Goal: Navigation & Orientation: Find specific page/section

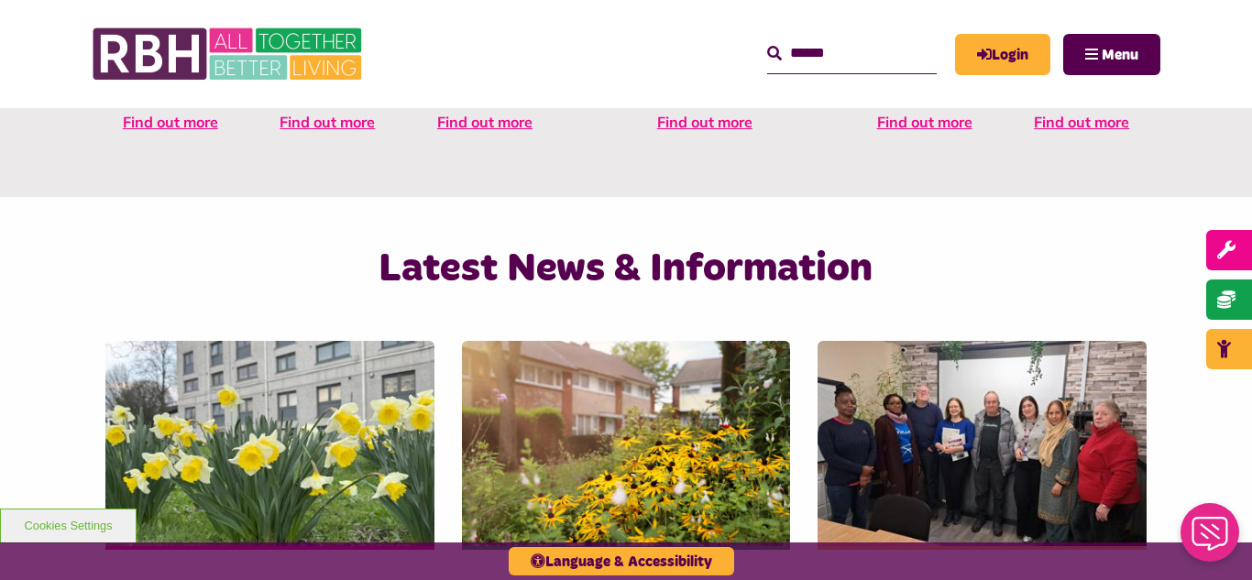
scroll to position [1063, 0]
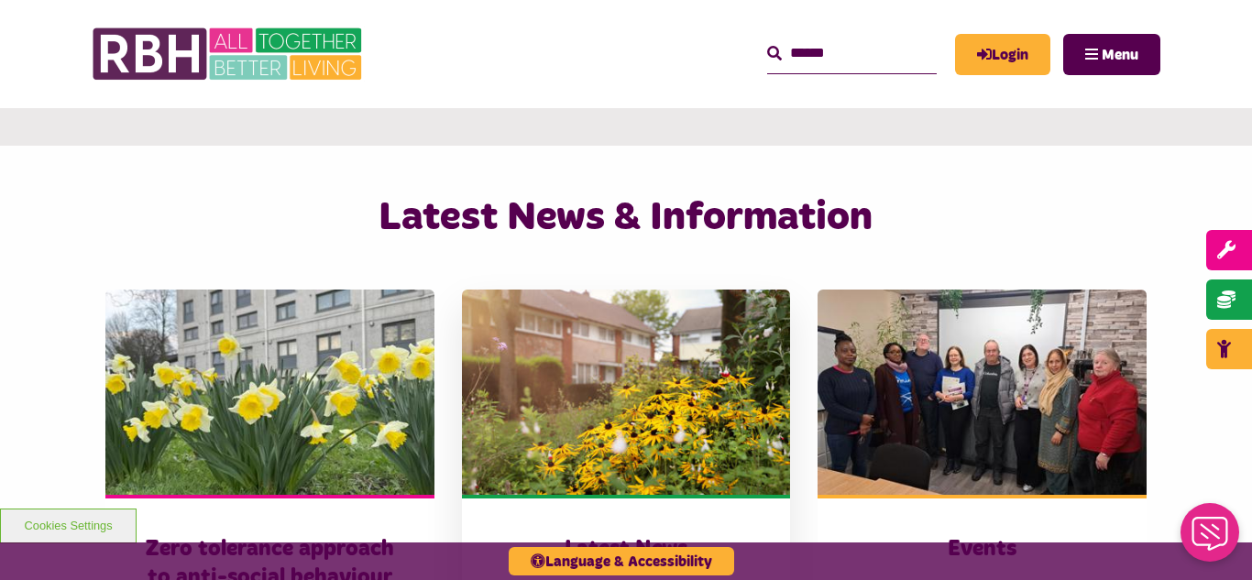
click at [583, 337] on img at bounding box center [626, 392] width 329 height 205
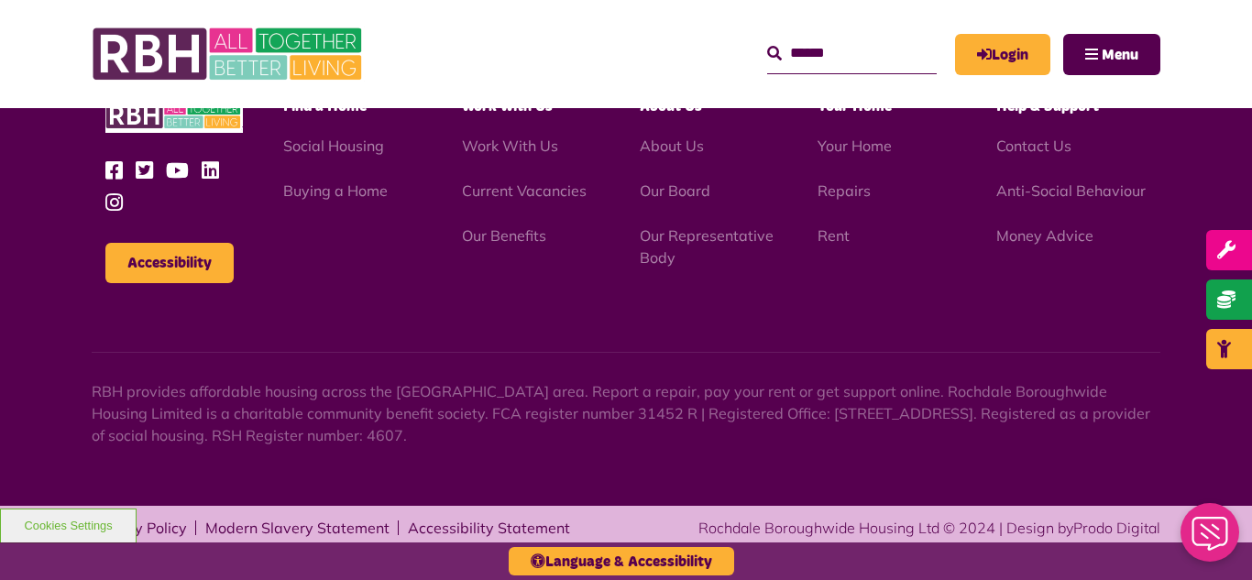
scroll to position [1995, 0]
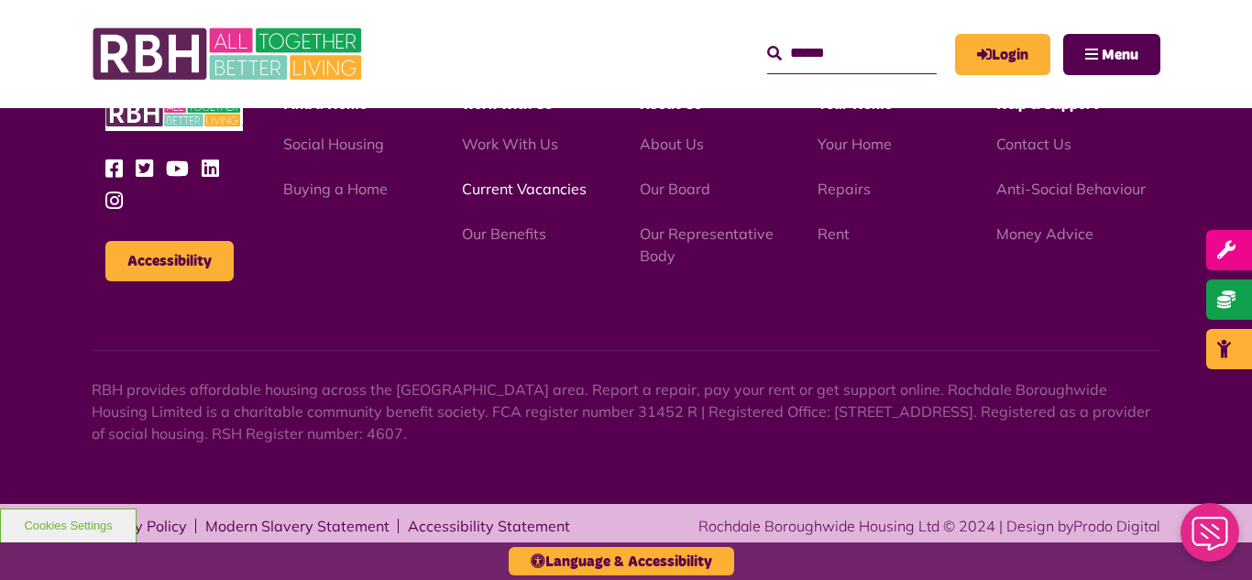
click at [514, 188] on link "Current Vacancies" at bounding box center [524, 189] width 125 height 18
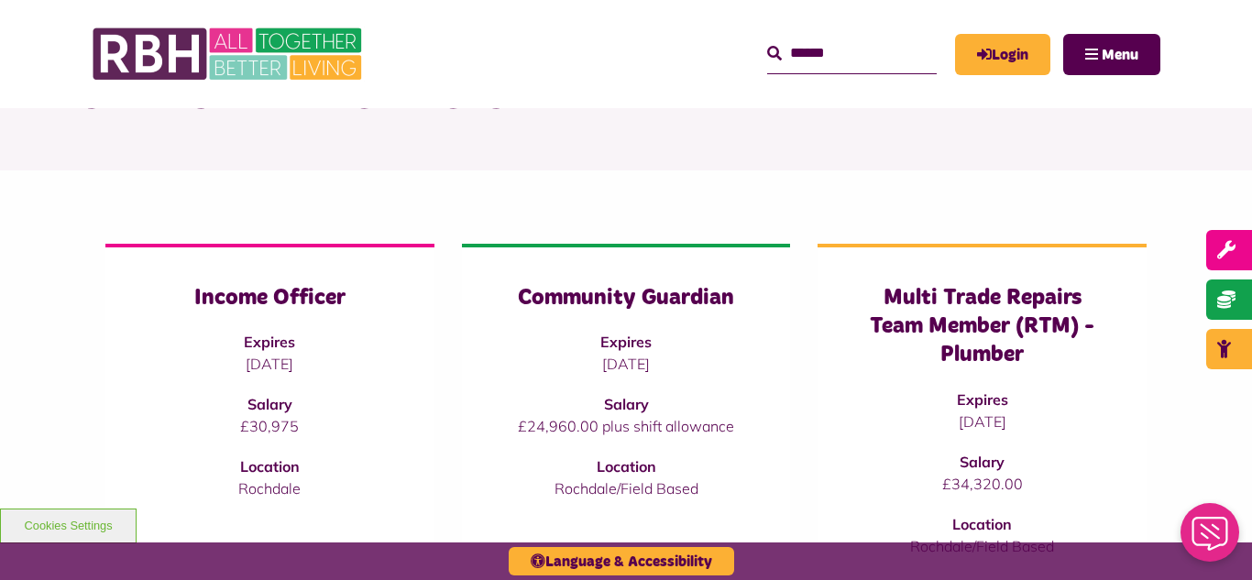
scroll to position [110, 0]
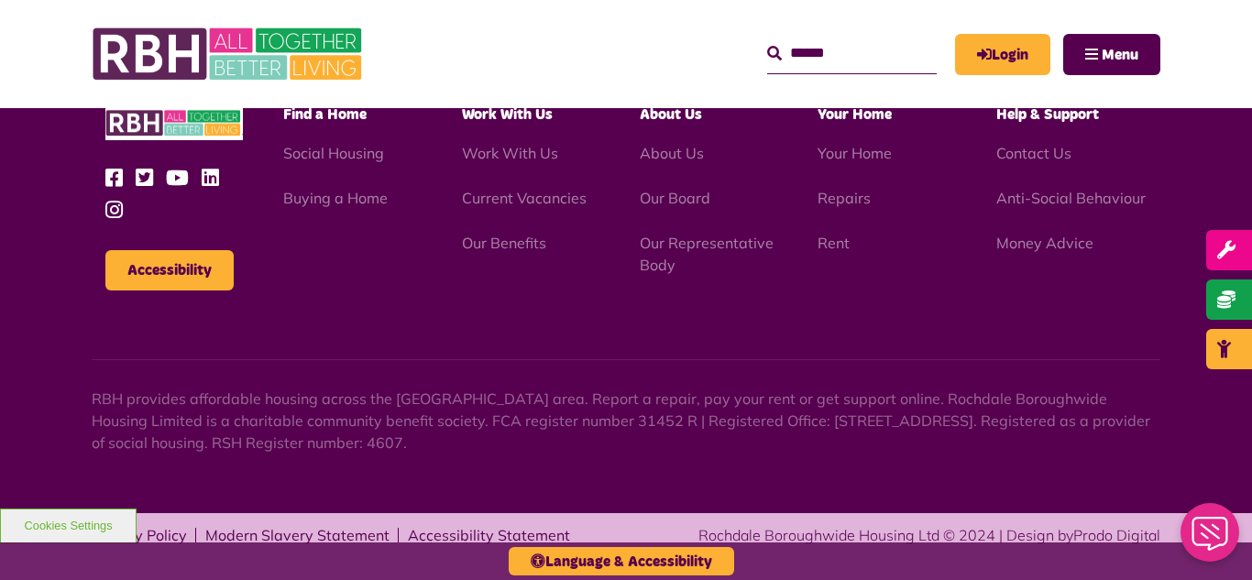
scroll to position [3034, 0]
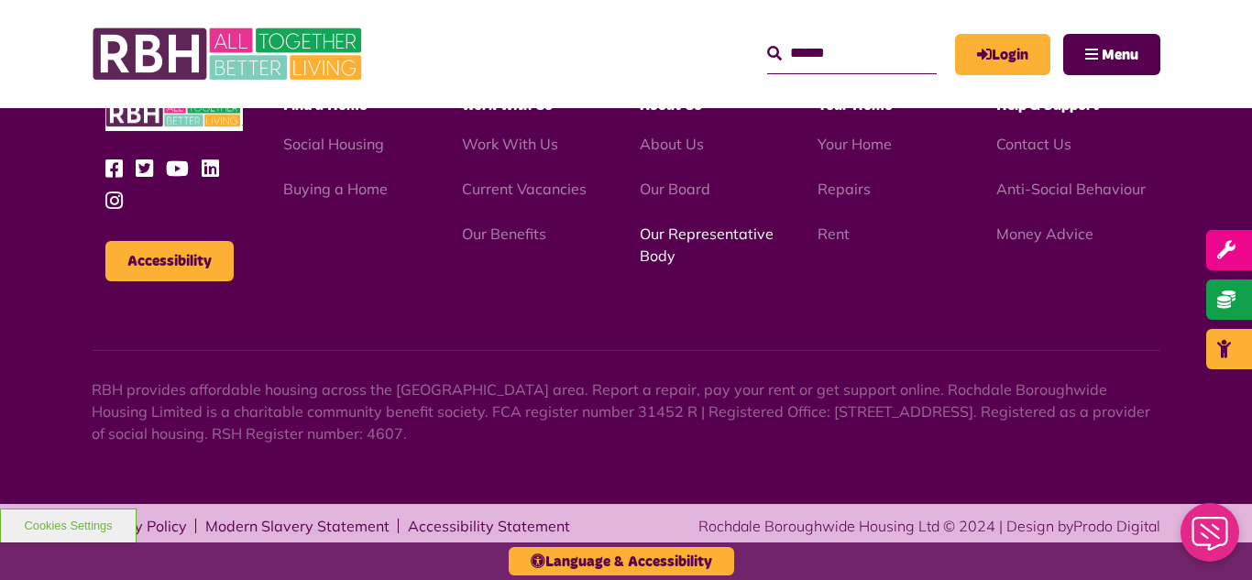
click at [695, 235] on link "Our Representative Body" at bounding box center [707, 244] width 134 height 40
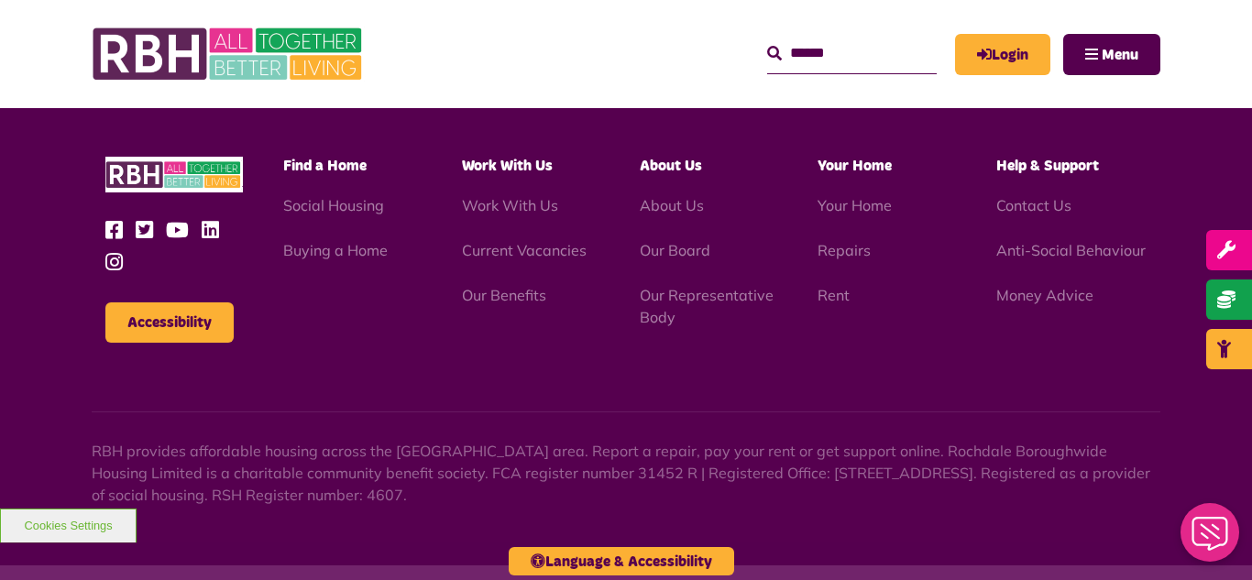
scroll to position [5319, 0]
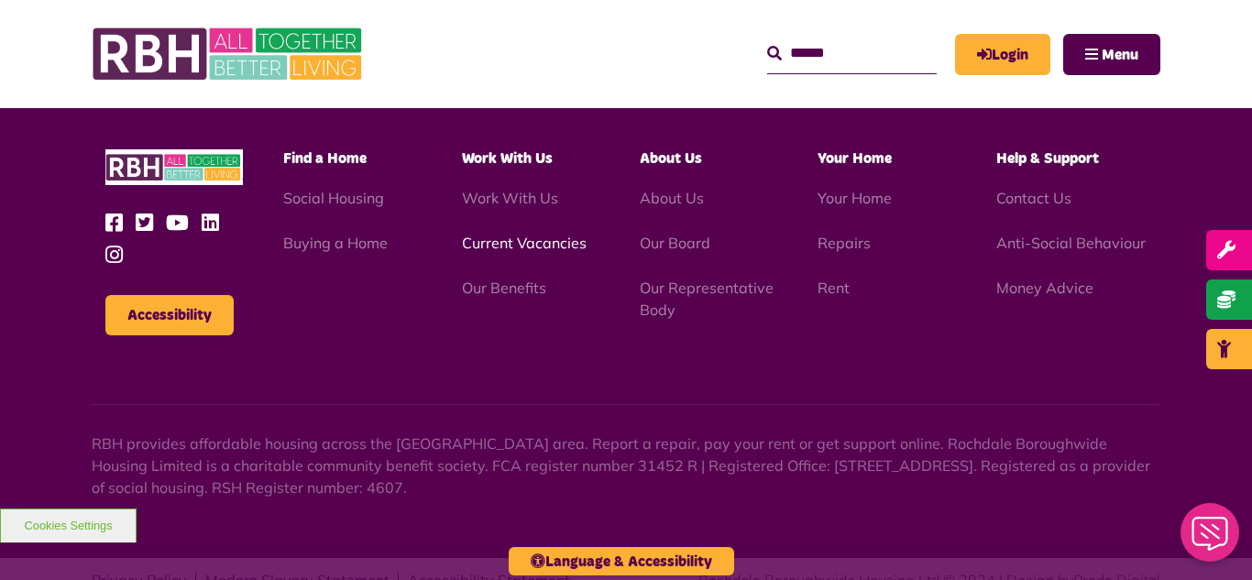
click at [499, 234] on link "Current Vacancies" at bounding box center [524, 243] width 125 height 18
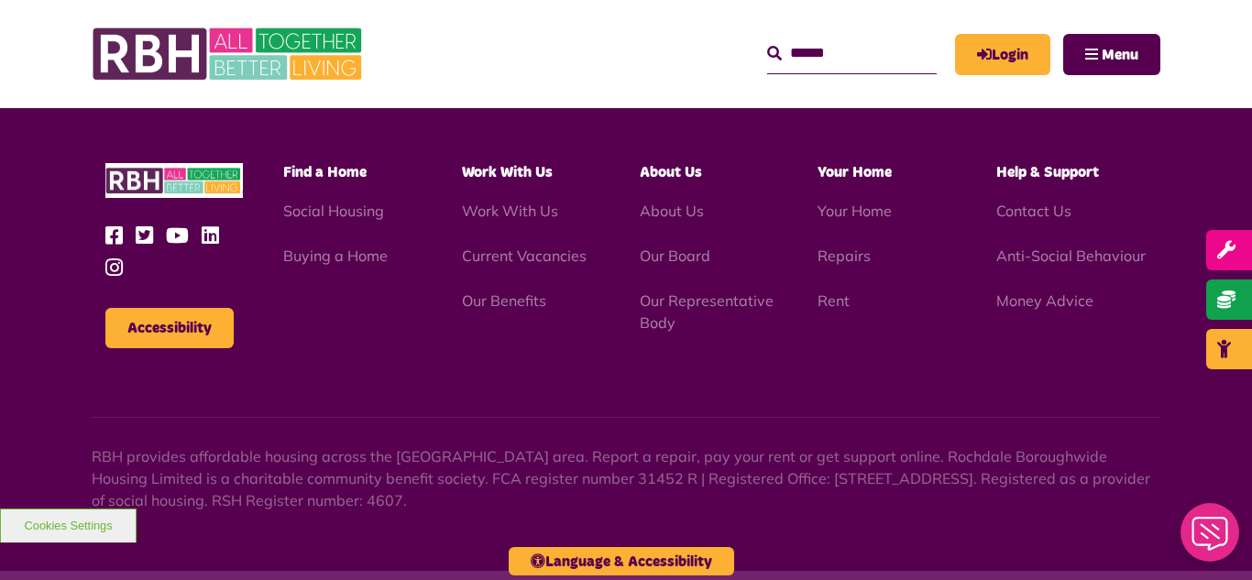
scroll to position [3034, 0]
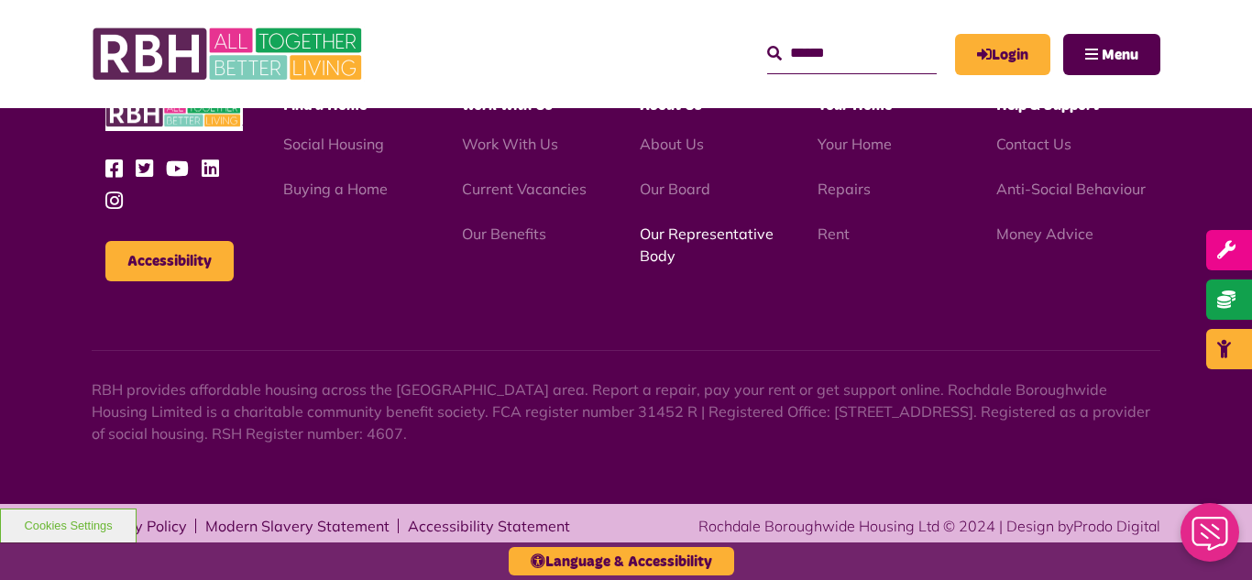
click at [691, 233] on link "Our Representative Body" at bounding box center [707, 244] width 134 height 40
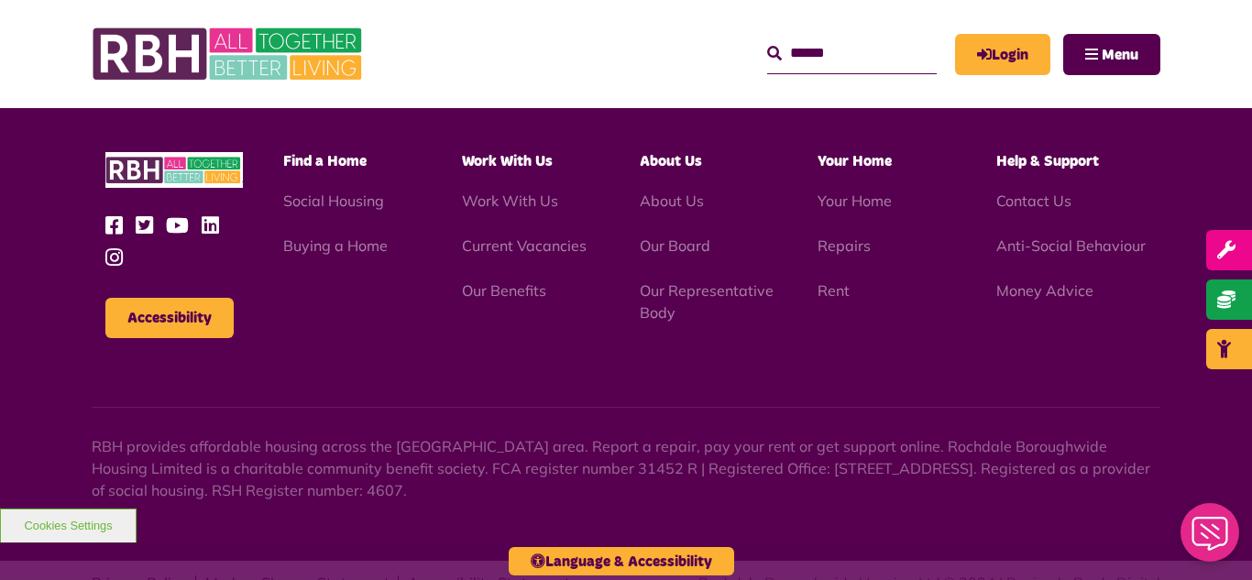
scroll to position [5319, 0]
